Goal: Check status: Check status

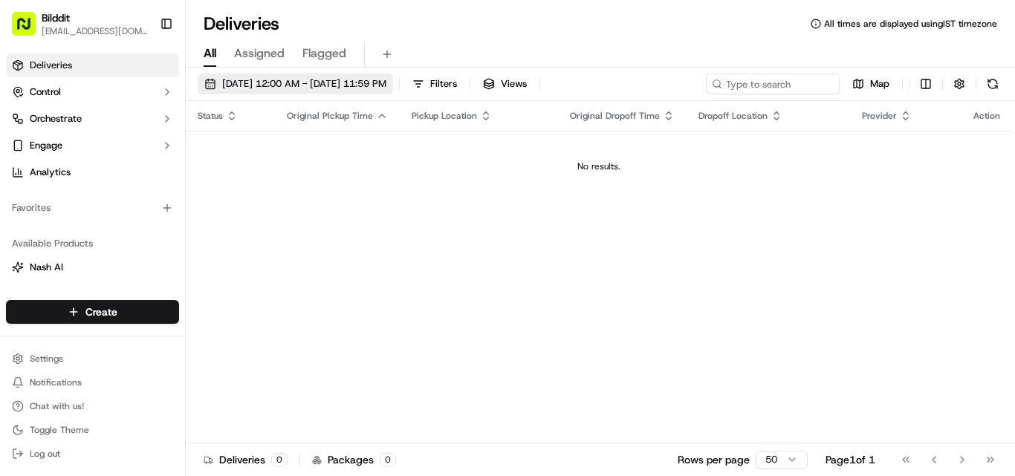
click at [352, 88] on span "[DATE] 12:00 AM - [DATE] 11:59 PM" at bounding box center [304, 83] width 164 height 13
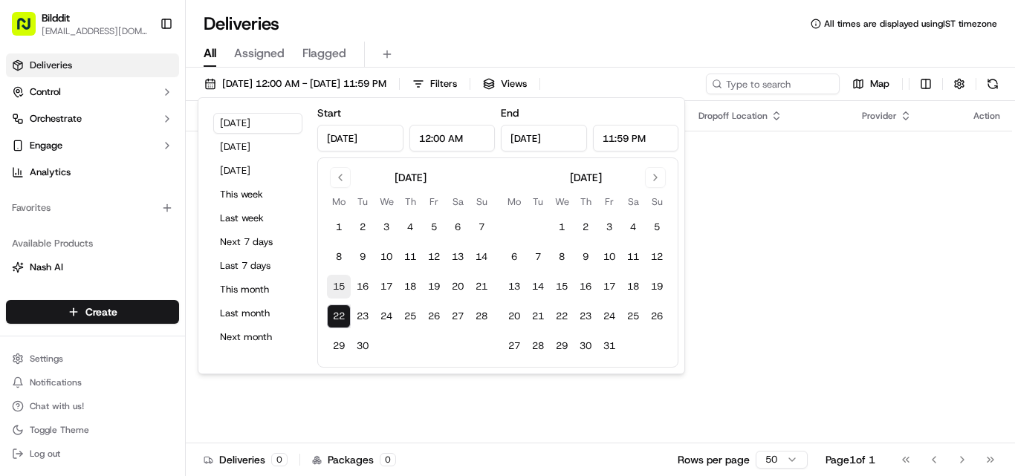
click at [340, 284] on button "15" at bounding box center [339, 287] width 24 height 24
type input "[DATE]"
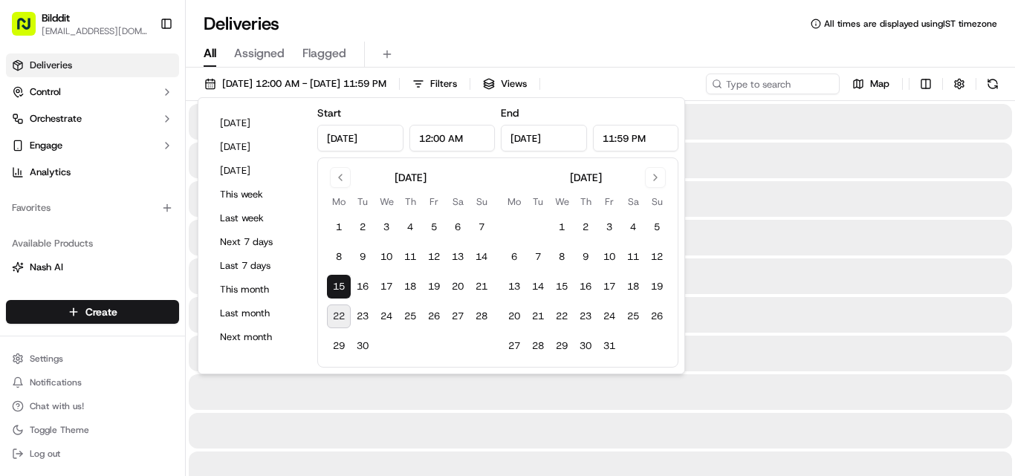
click at [337, 316] on button "22" at bounding box center [339, 317] width 24 height 24
type input "[DATE]"
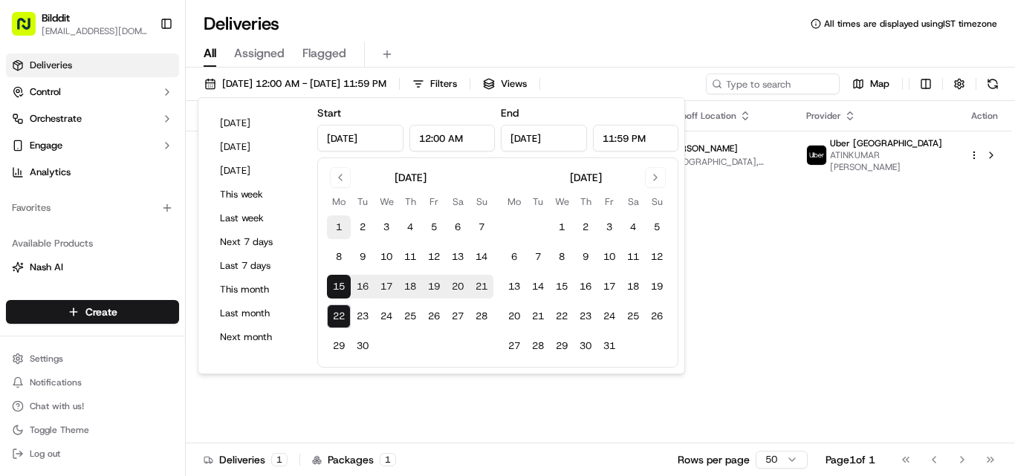
click at [343, 230] on button "1" at bounding box center [339, 227] width 24 height 24
type input "[DATE]"
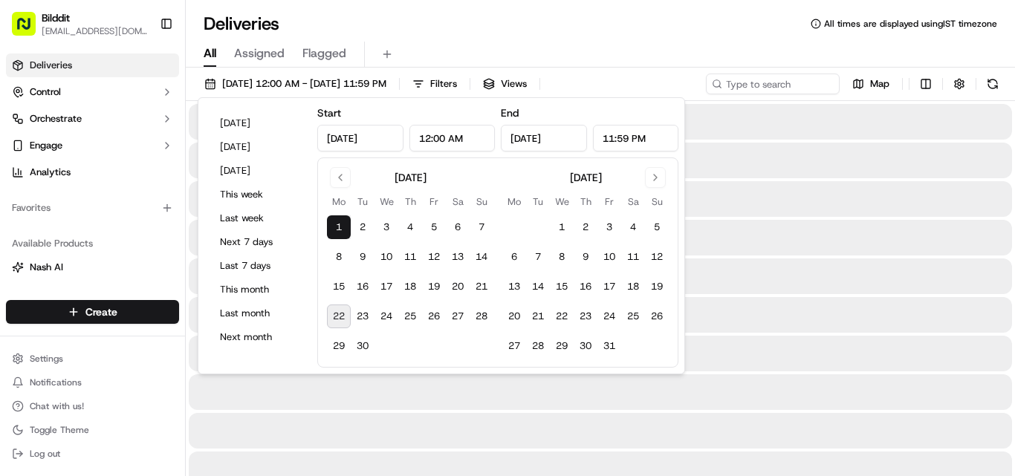
click at [339, 316] on button "22" at bounding box center [339, 317] width 24 height 24
type input "[DATE]"
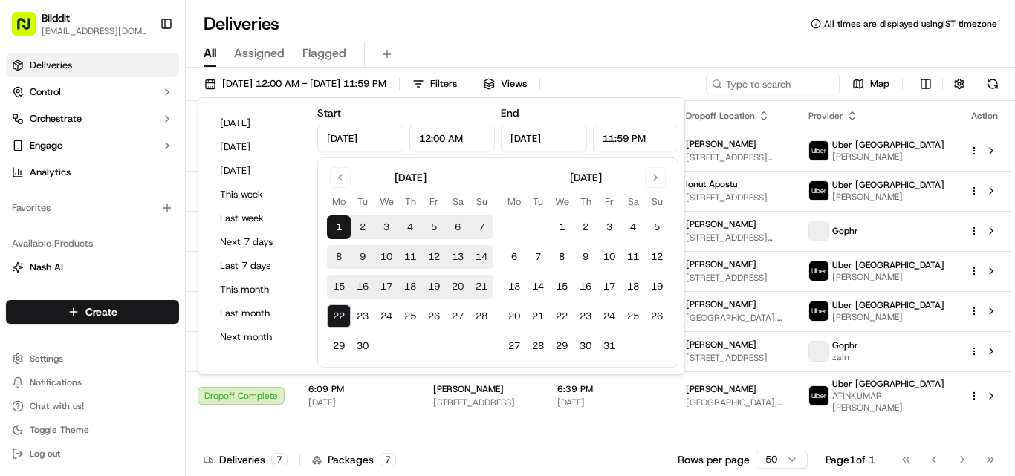
click at [458, 408] on span "[STREET_ADDRESS]" at bounding box center [483, 403] width 100 height 12
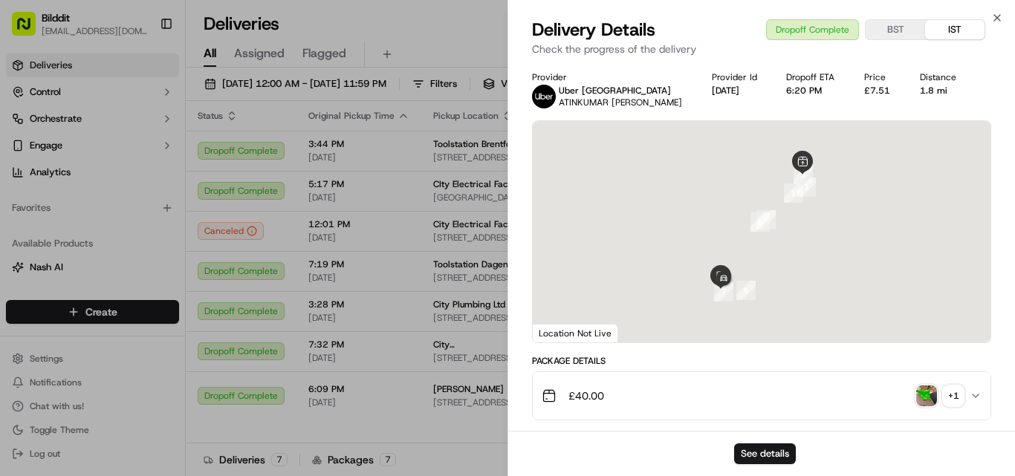
click at [988, 10] on div "Close Delivery Details Dropoff Complete BST IST Check the progress of the deliv…" at bounding box center [760, 238] width 507 height 476
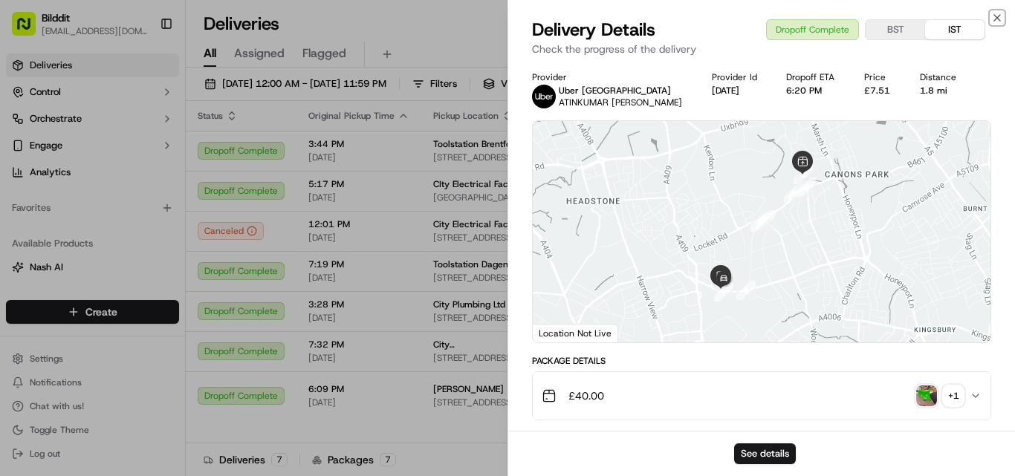
click at [1000, 15] on icon "button" at bounding box center [997, 18] width 12 height 12
